Goal: Transaction & Acquisition: Download file/media

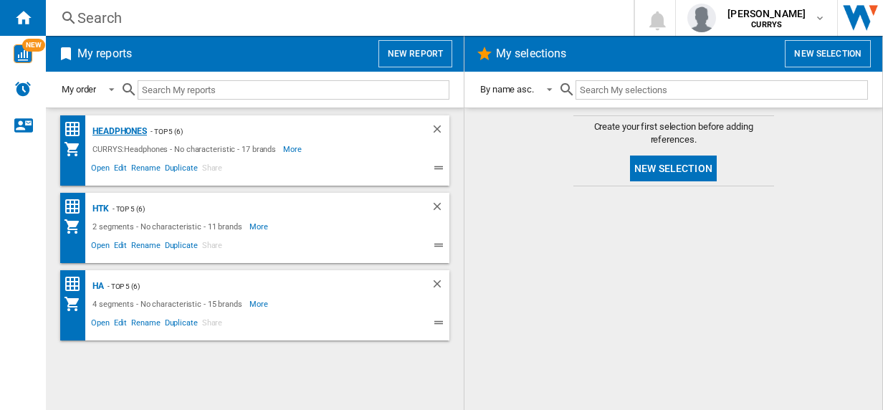
click at [123, 127] on div "Headphones" at bounding box center [118, 132] width 58 height 18
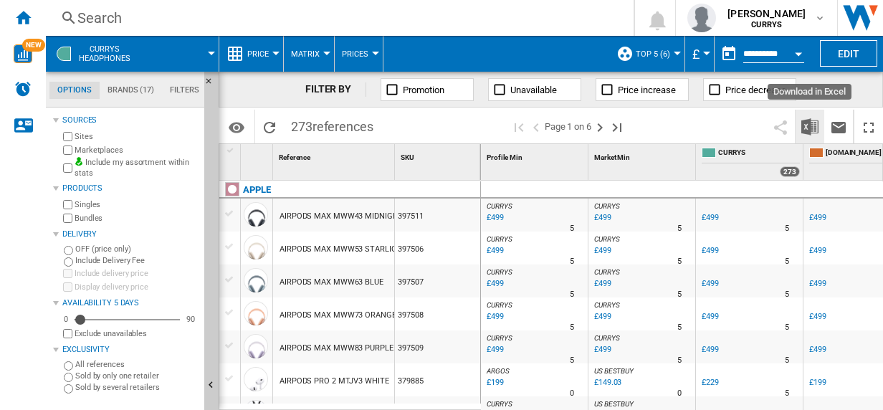
click at [808, 125] on img "Download in Excel" at bounding box center [810, 126] width 17 height 17
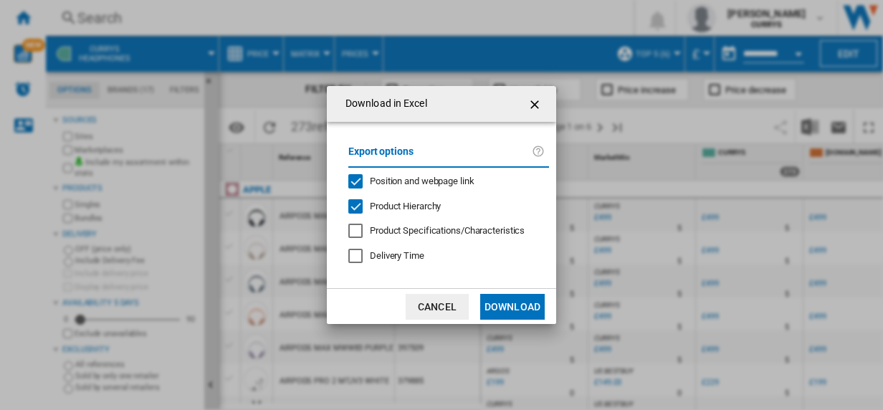
click at [506, 300] on button "Download" at bounding box center [512, 307] width 65 height 26
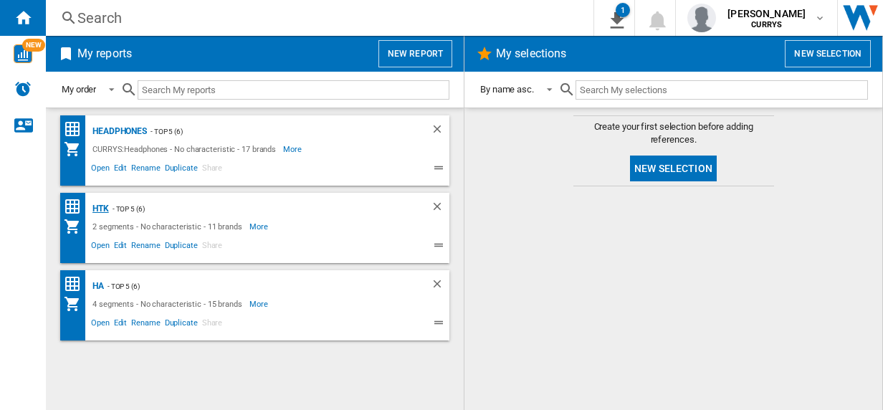
click at [100, 207] on div "HTK" at bounding box center [99, 209] width 20 height 18
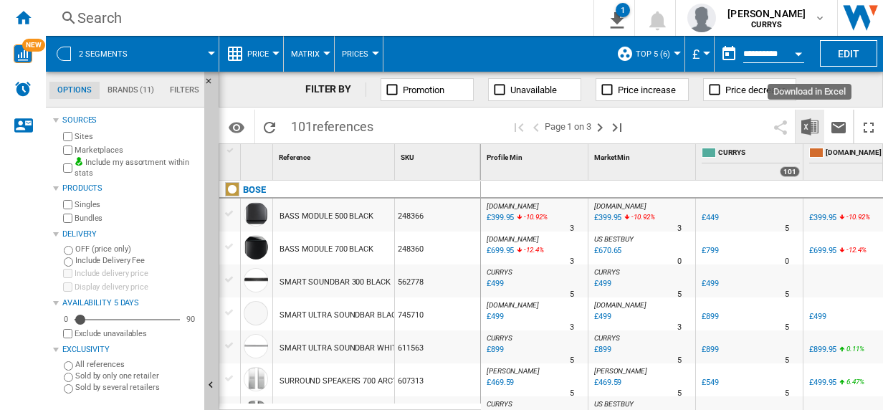
click at [809, 125] on img "Download in Excel" at bounding box center [810, 126] width 17 height 17
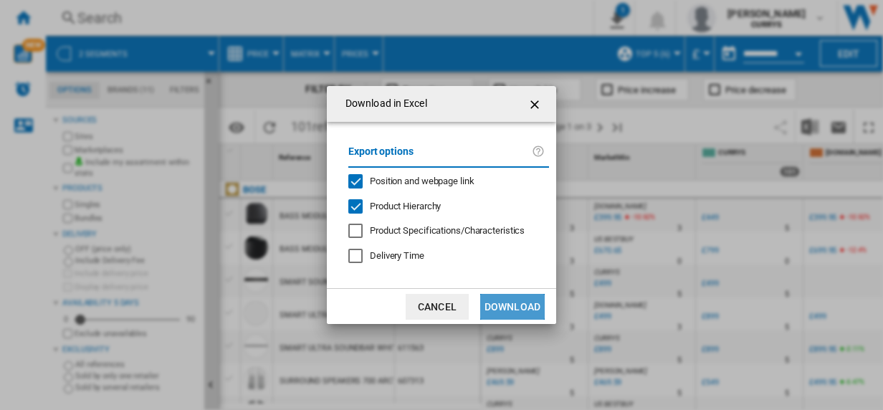
click at [511, 300] on button "Download" at bounding box center [512, 307] width 65 height 26
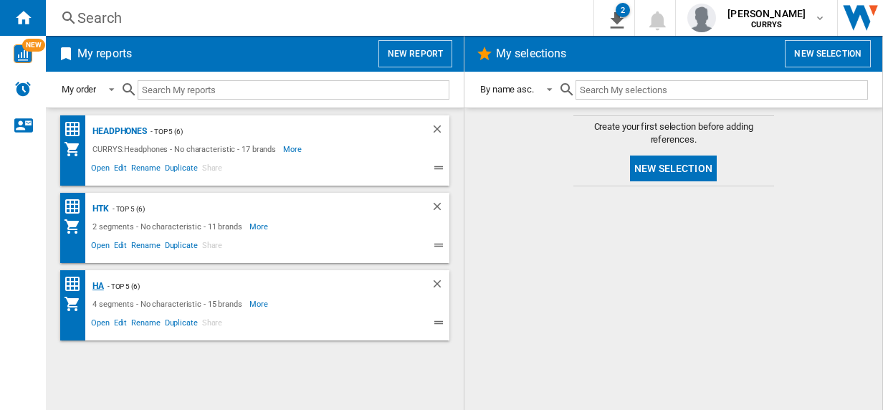
click at [96, 285] on div "HA" at bounding box center [96, 286] width 15 height 18
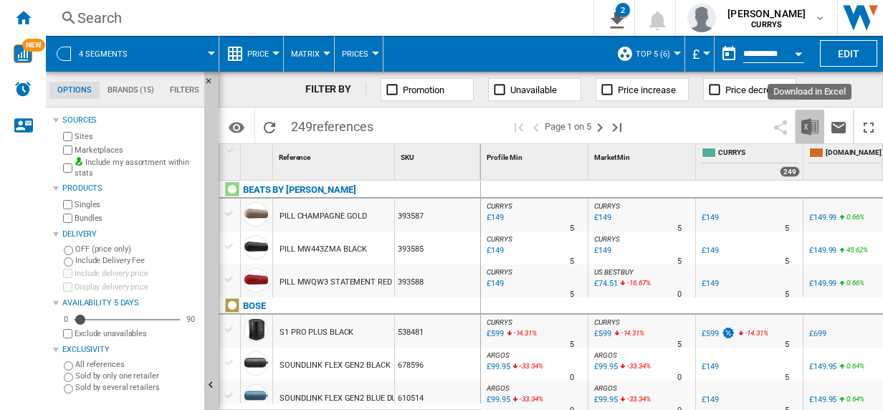
click at [809, 123] on img "Download in Excel" at bounding box center [810, 126] width 17 height 17
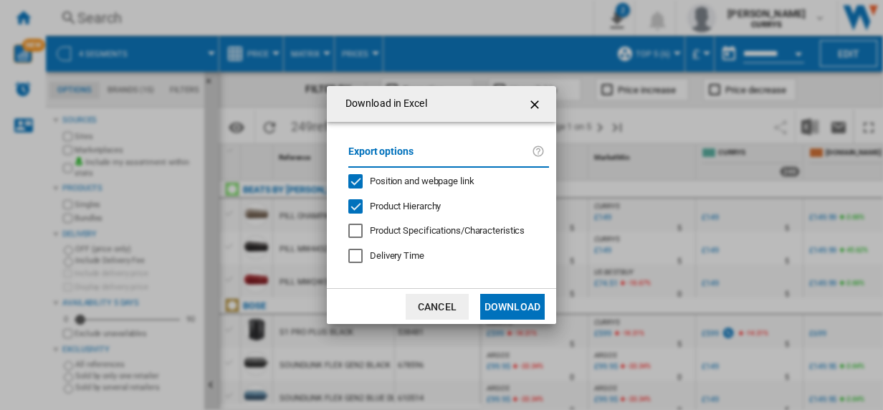
click at [518, 304] on button "Download" at bounding box center [512, 307] width 65 height 26
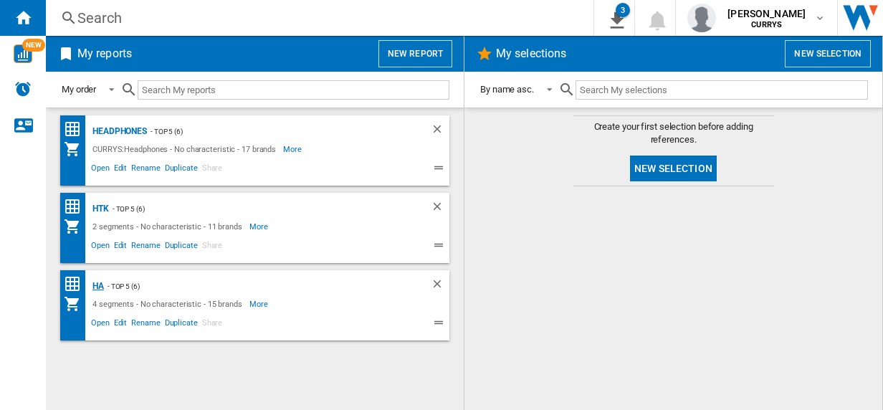
click at [96, 285] on div "HA" at bounding box center [96, 286] width 15 height 18
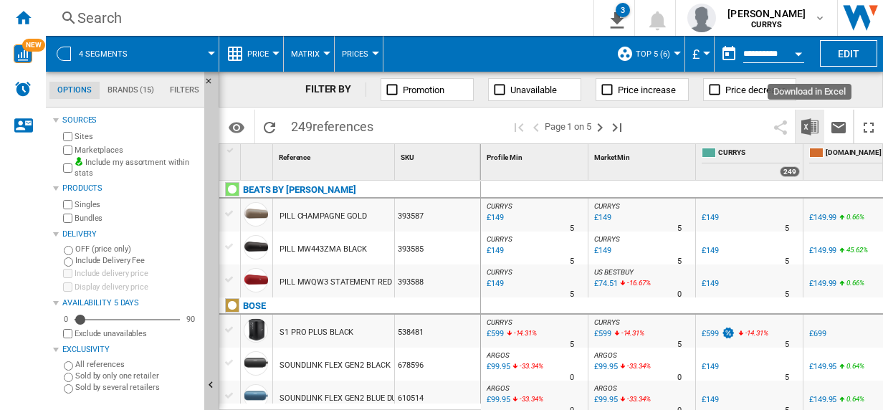
click at [809, 126] on img "Download in Excel" at bounding box center [810, 126] width 17 height 17
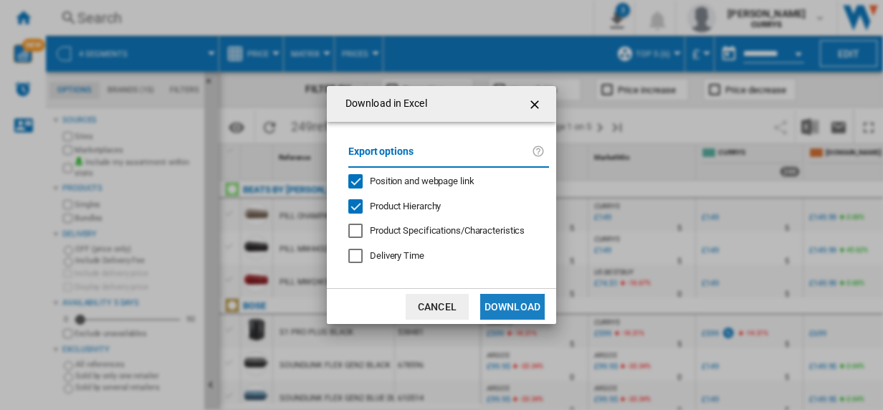
click at [508, 303] on button "Download" at bounding box center [512, 307] width 65 height 26
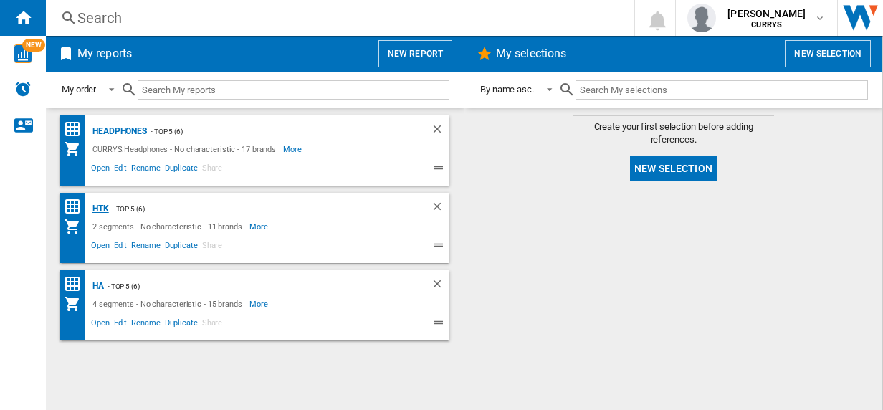
click at [100, 204] on div "HTK" at bounding box center [99, 209] width 20 height 18
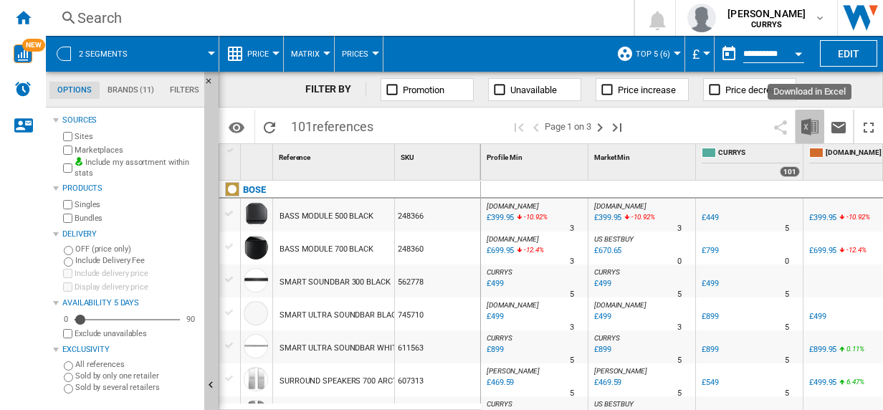
click at [812, 125] on img "Download in Excel" at bounding box center [810, 126] width 17 height 17
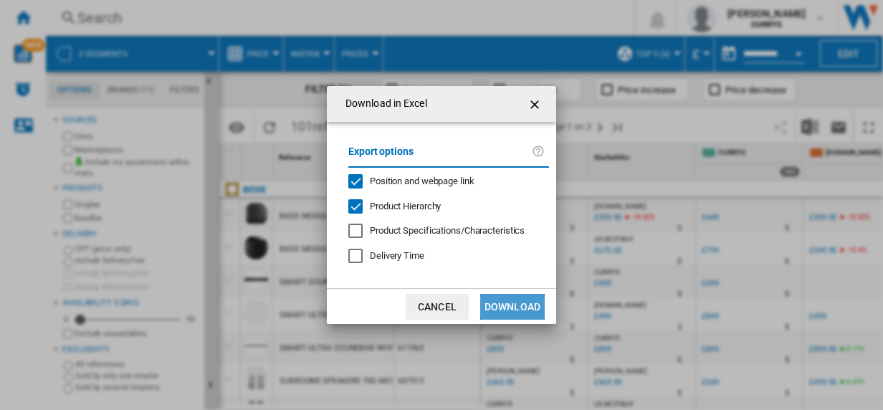
click at [518, 306] on button "Download" at bounding box center [512, 307] width 65 height 26
